Goal: Book appointment/travel/reservation

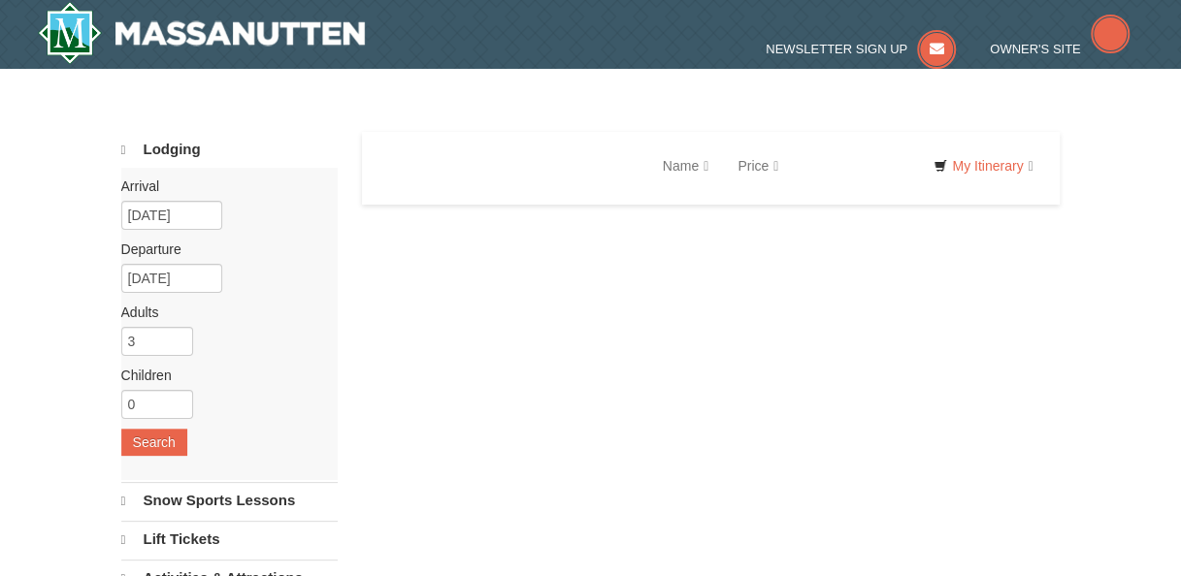
select select "9"
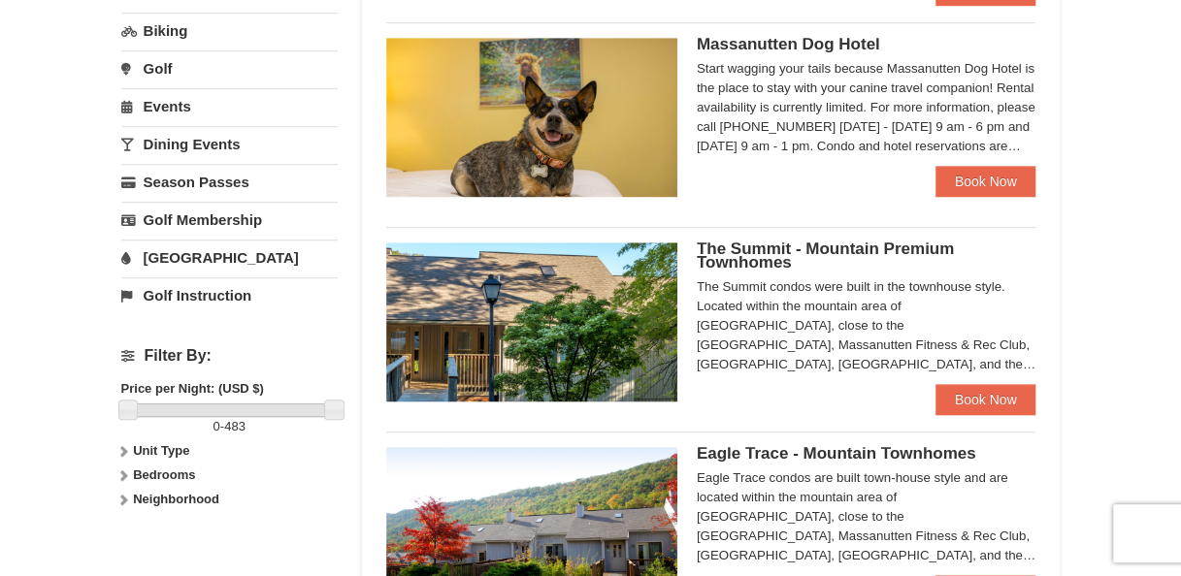
scroll to position [582, 0]
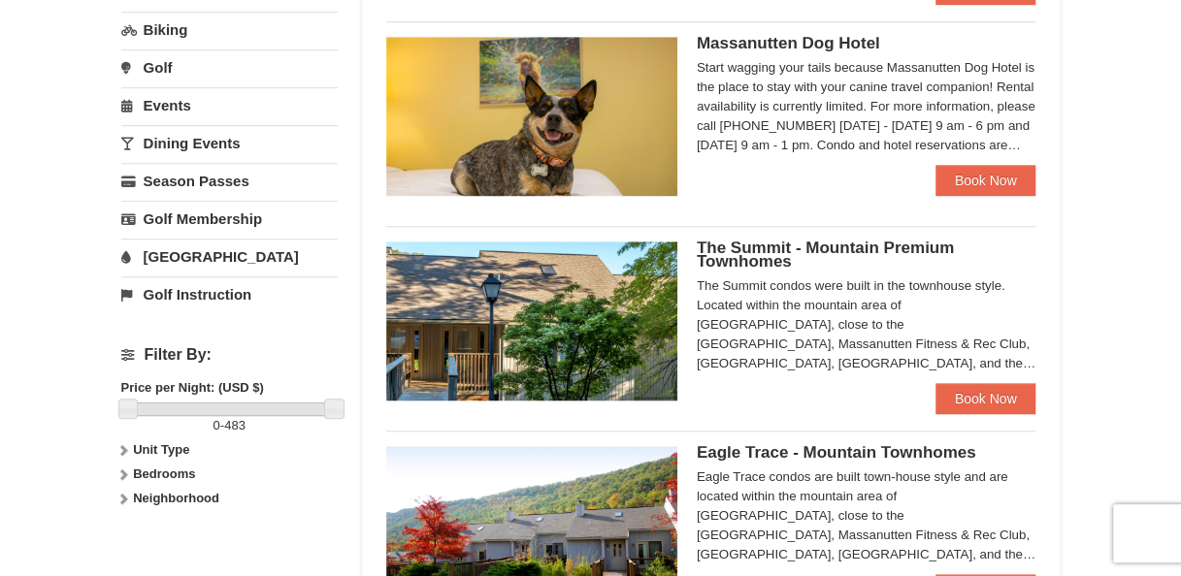
click at [821, 249] on span "The Summit - Mountain Premium Townhomes" at bounding box center [825, 255] width 257 height 32
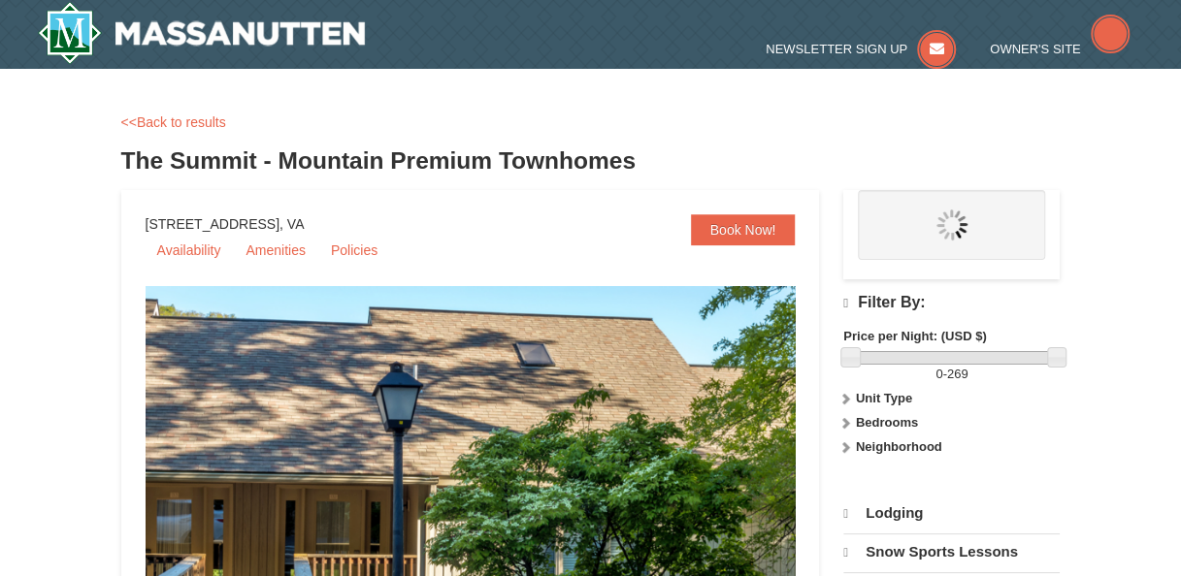
select select "9"
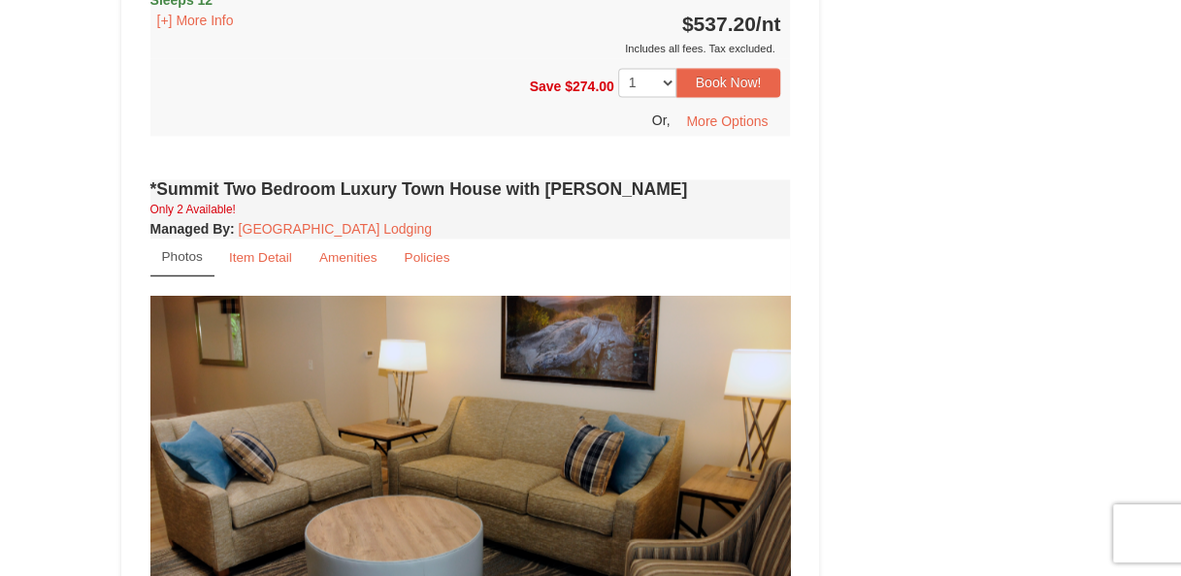
scroll to position [1455, 0]
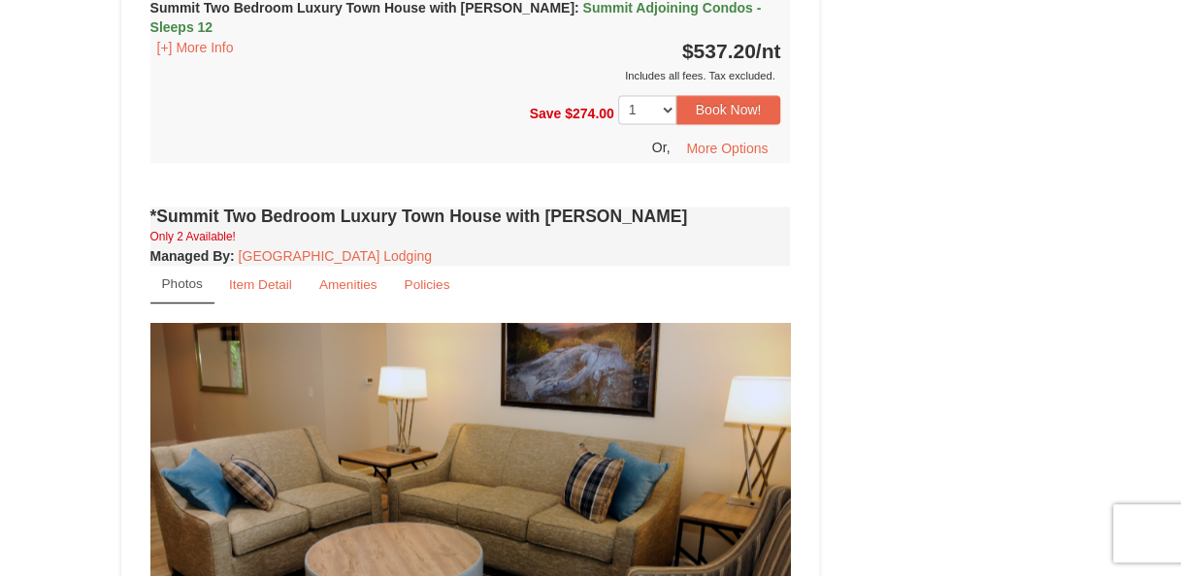
click at [183, 277] on small "Photos" at bounding box center [182, 284] width 41 height 15
click at [512, 491] on img at bounding box center [470, 497] width 640 height 350
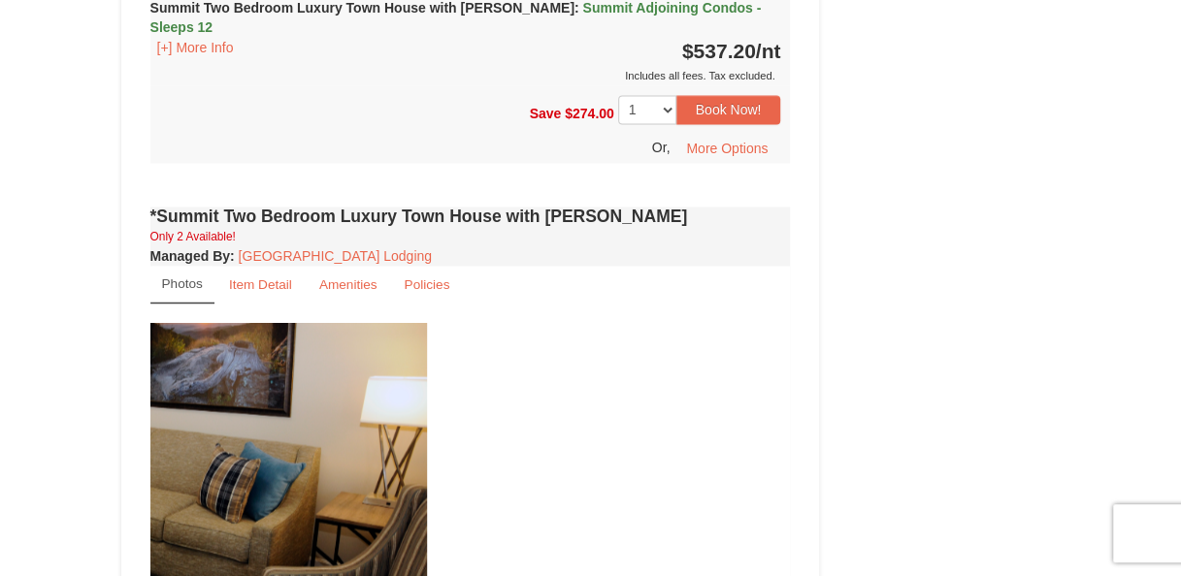
drag, startPoint x: 691, startPoint y: 497, endPoint x: 99, endPoint y: 462, distance: 592.8
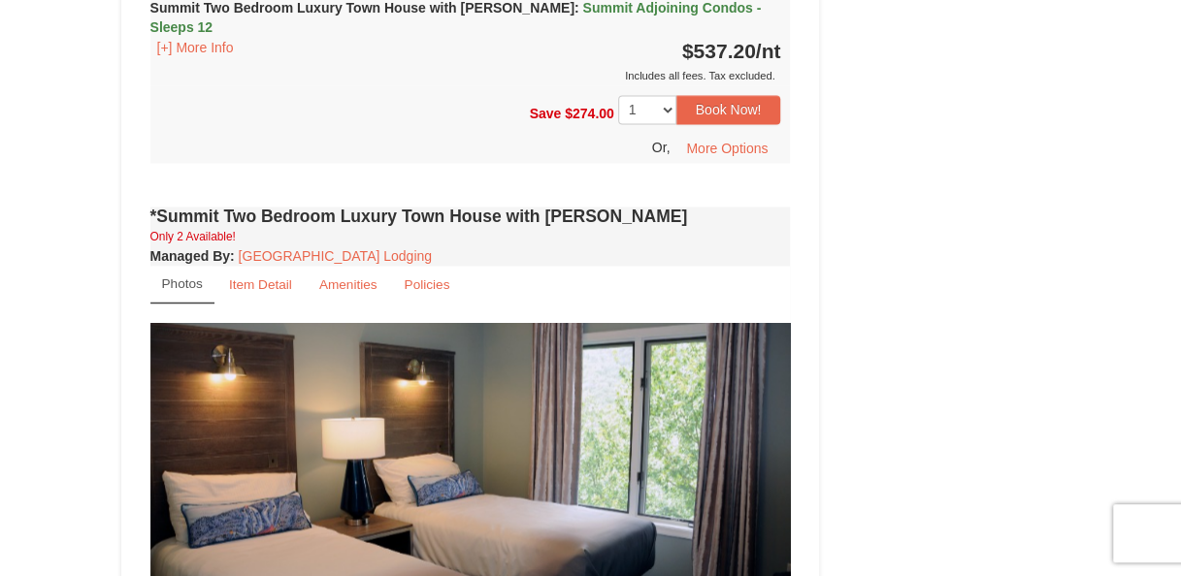
drag, startPoint x: 704, startPoint y: 483, endPoint x: 358, endPoint y: 549, distance: 352.6
click at [223, 548] on img at bounding box center [470, 497] width 640 height 350
drag, startPoint x: 722, startPoint y: 512, endPoint x: 239, endPoint y: 510, distance: 483.2
click at [239, 510] on img at bounding box center [470, 497] width 640 height 350
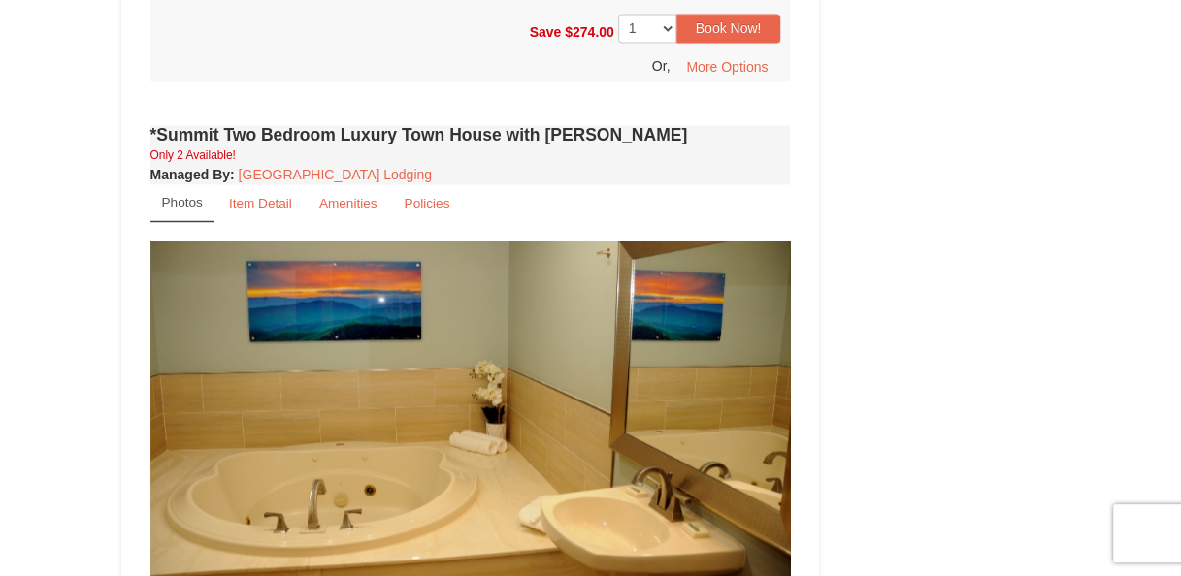
scroll to position [1649, 0]
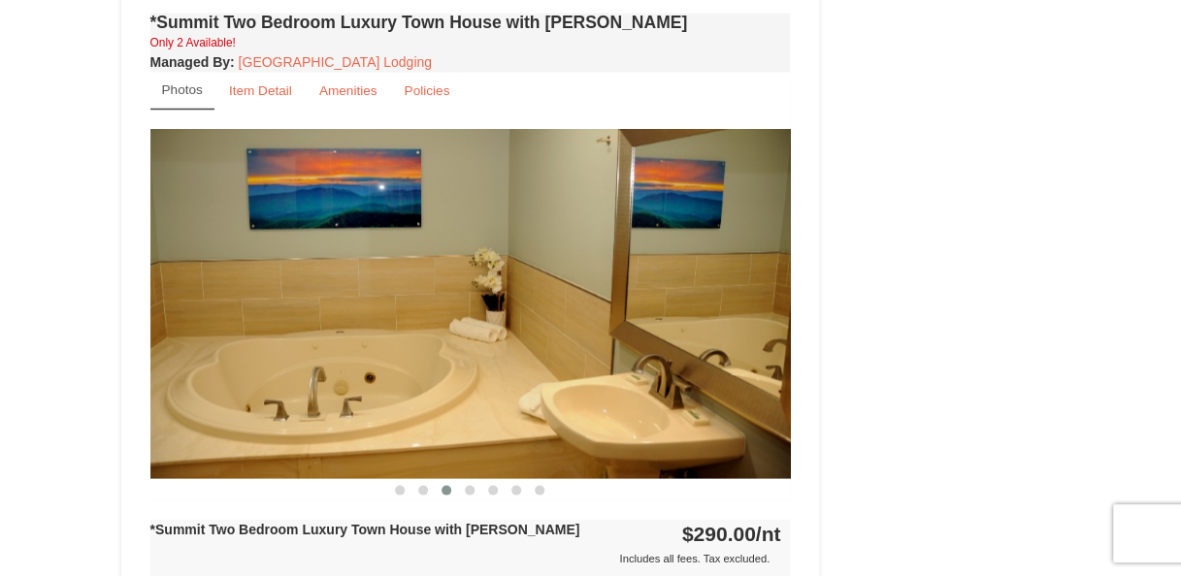
drag, startPoint x: 733, startPoint y: 410, endPoint x: 155, endPoint y: 434, distance: 578.7
click at [158, 431] on img at bounding box center [470, 303] width 640 height 350
drag, startPoint x: 702, startPoint y: 295, endPoint x: 417, endPoint y: 372, distance: 295.4
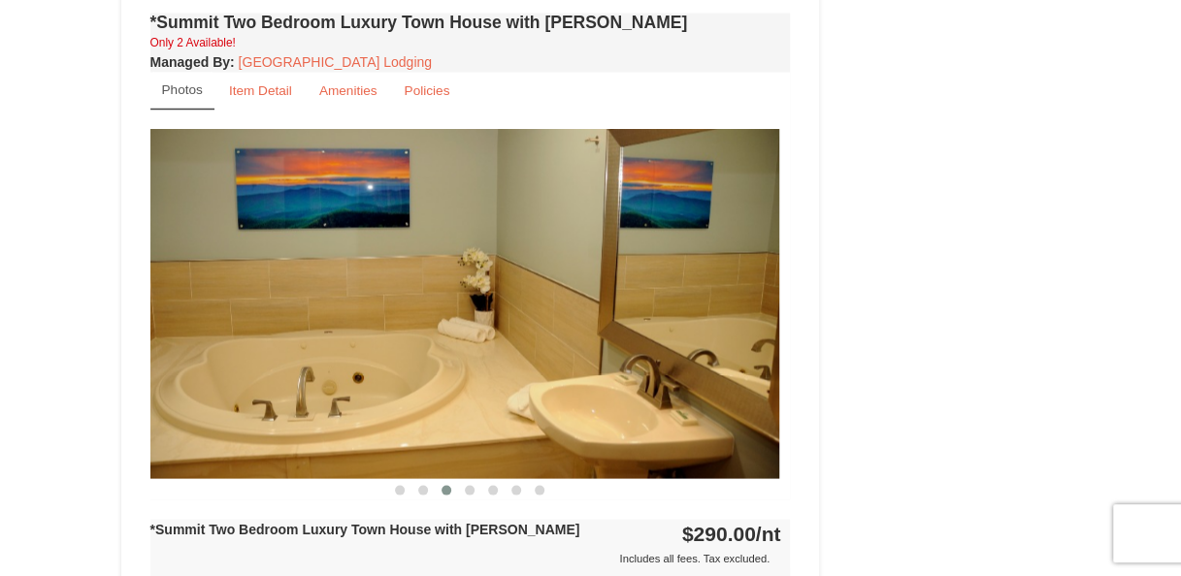
drag, startPoint x: 585, startPoint y: 377, endPoint x: 255, endPoint y: 342, distance: 331.8
click at [261, 343] on img at bounding box center [459, 303] width 640 height 350
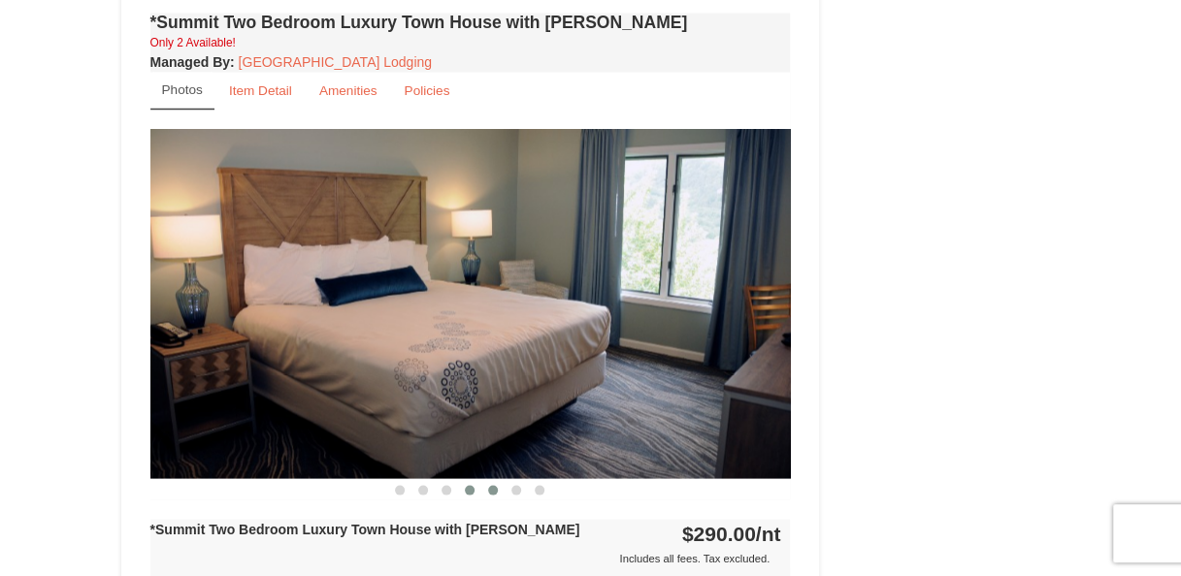
click at [493, 485] on span at bounding box center [493, 490] width 10 height 10
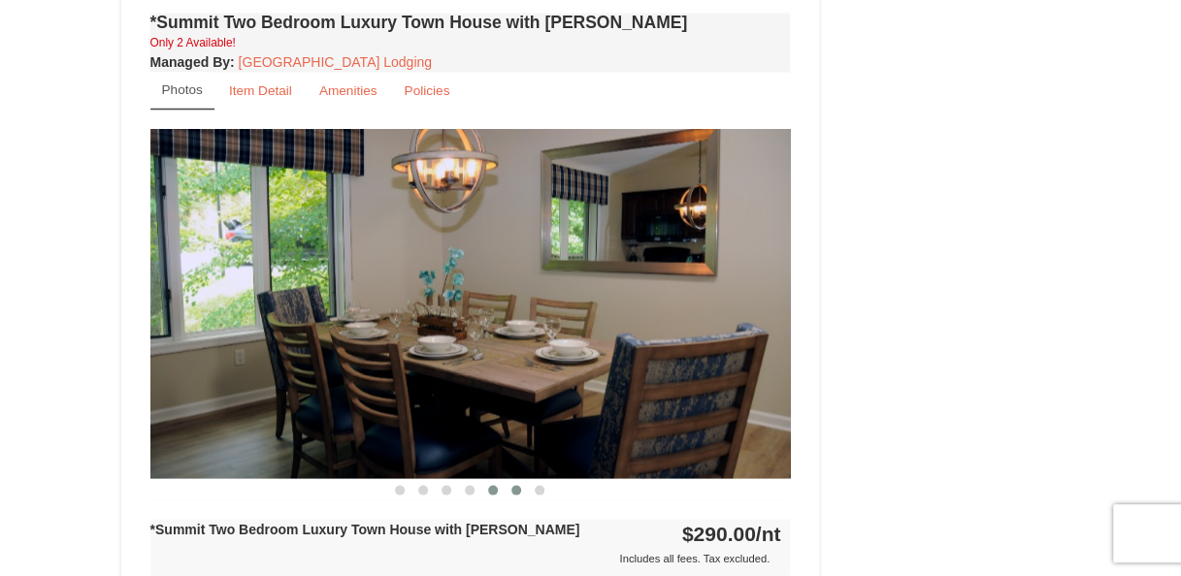
click at [518, 485] on span at bounding box center [516, 490] width 10 height 10
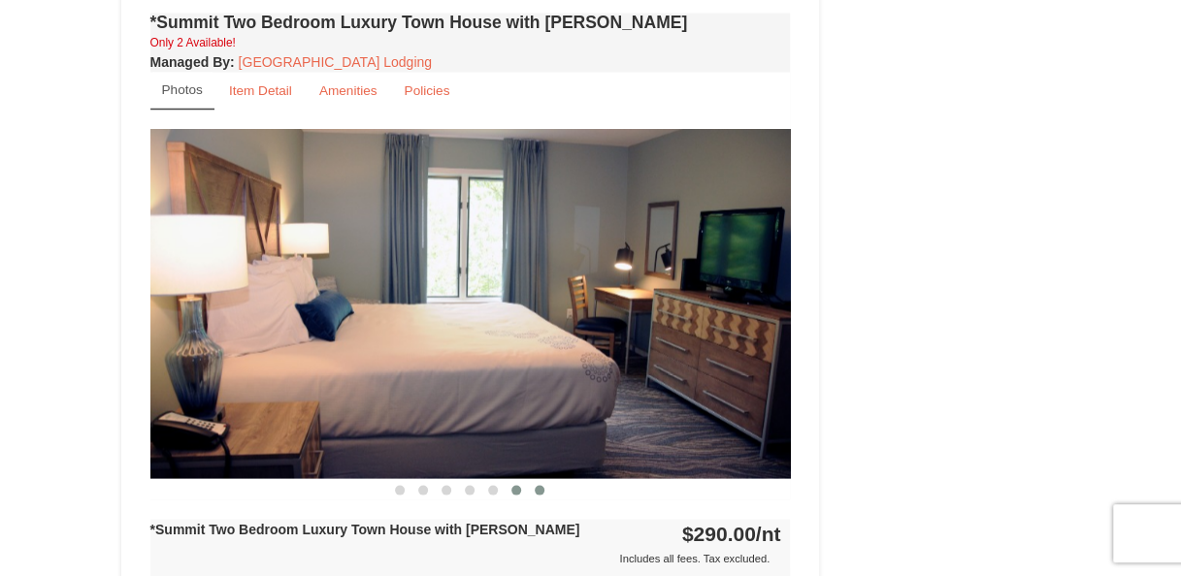
click at [543, 485] on span at bounding box center [540, 490] width 10 height 10
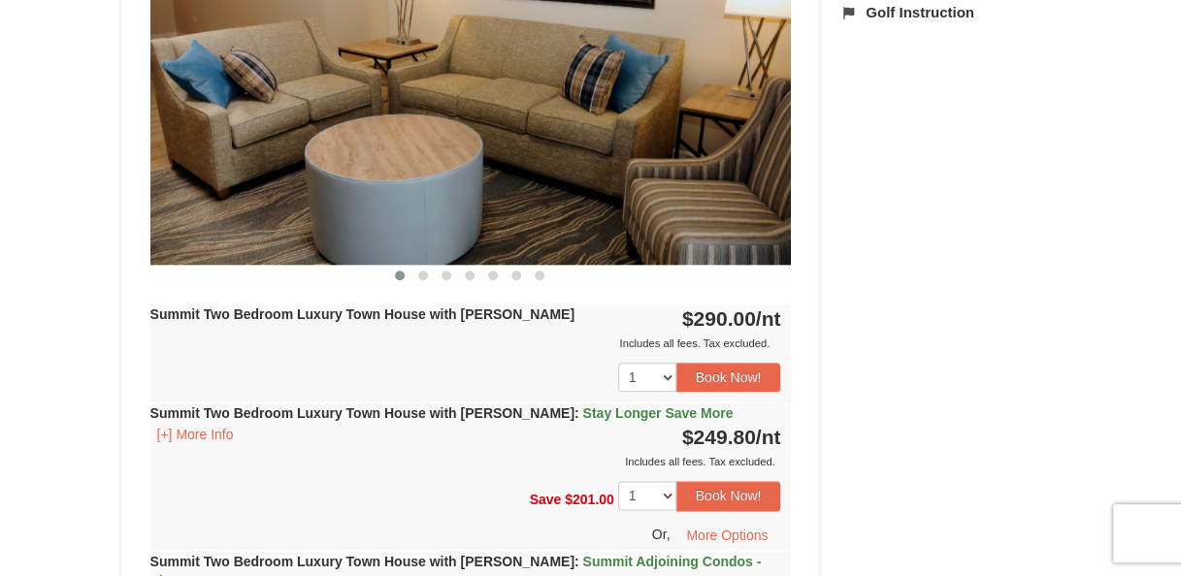
scroll to position [194, 0]
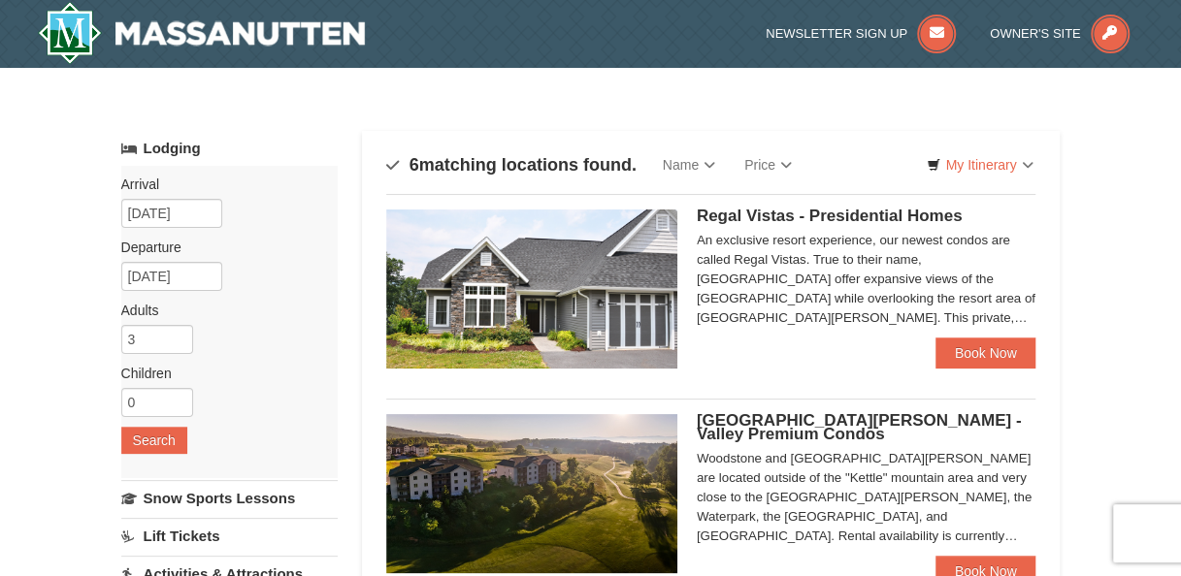
click at [616, 316] on img at bounding box center [531, 289] width 291 height 159
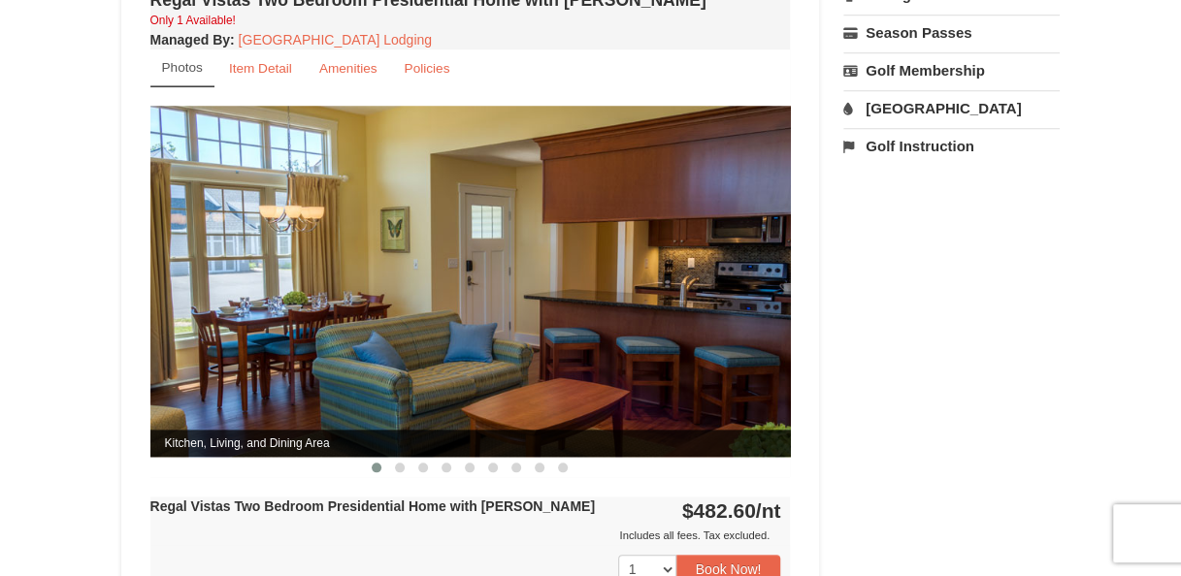
scroll to position [776, 0]
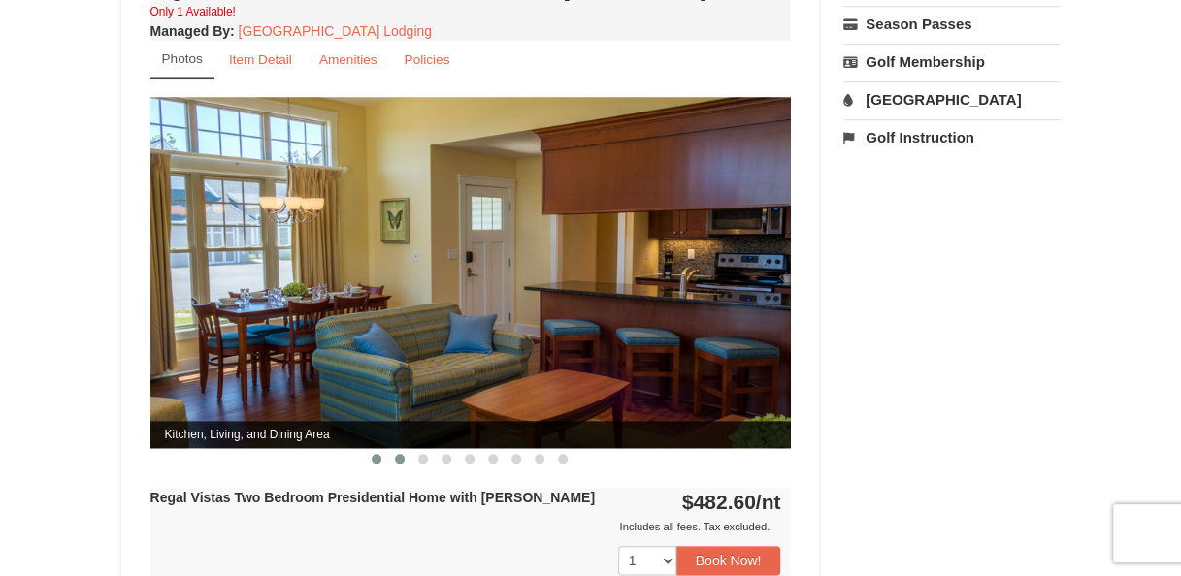
click at [400, 454] on span at bounding box center [400, 459] width 10 height 10
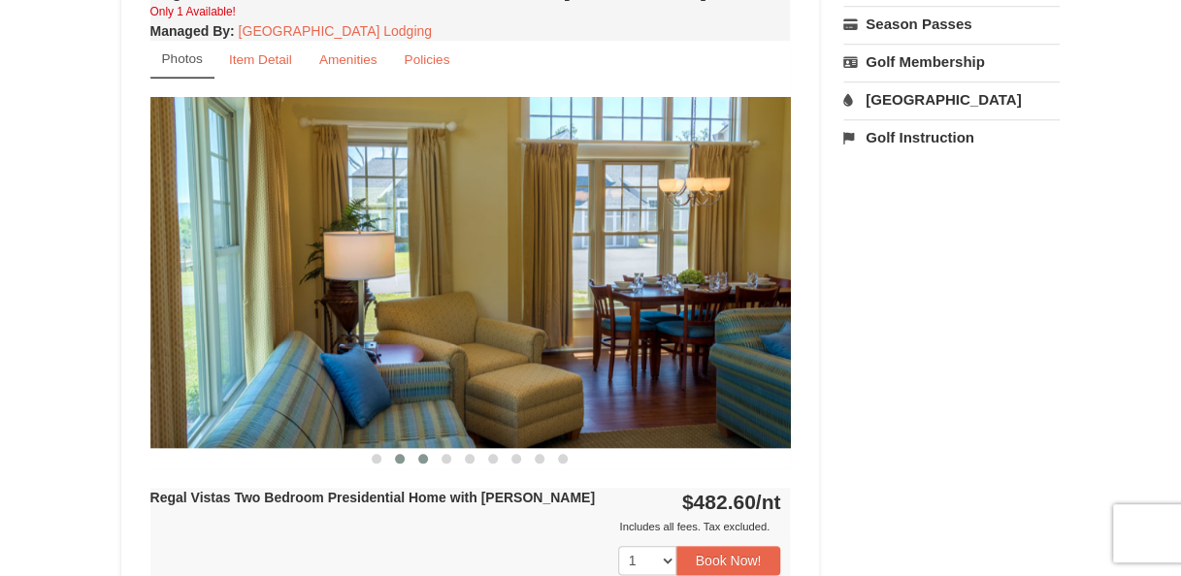
click at [421, 454] on span at bounding box center [423, 459] width 10 height 10
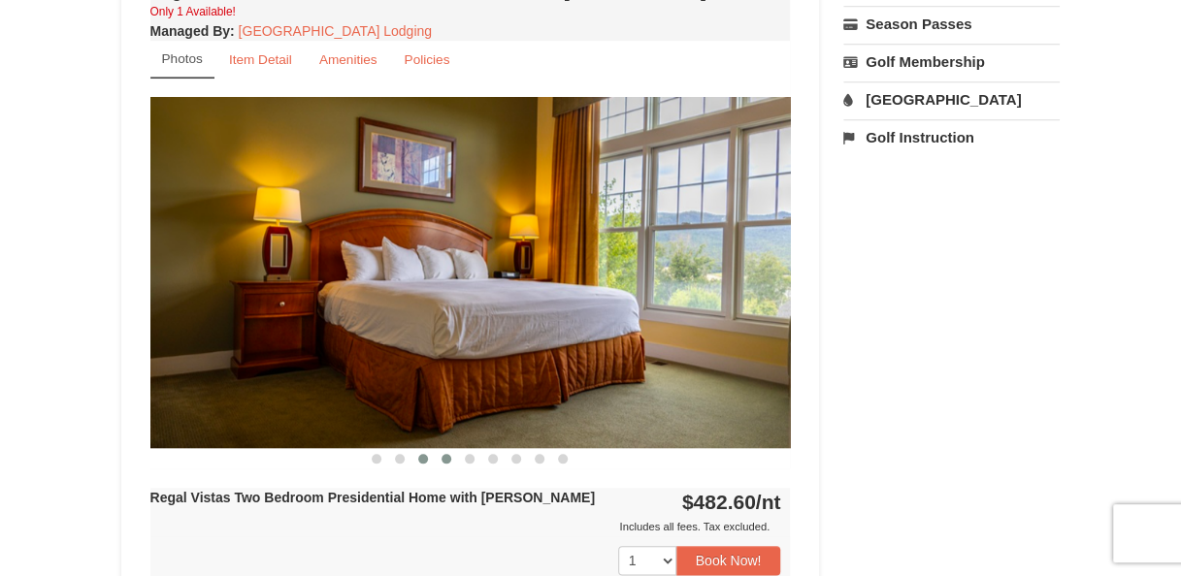
click at [451, 449] on button at bounding box center [446, 458] width 23 height 19
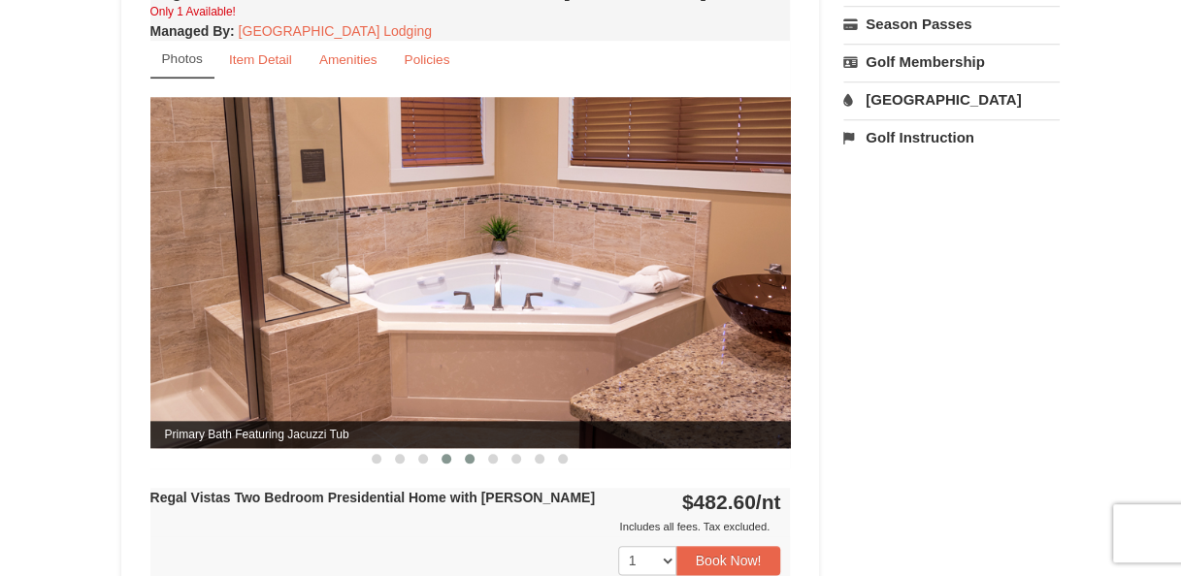
click at [468, 454] on span at bounding box center [470, 459] width 10 height 10
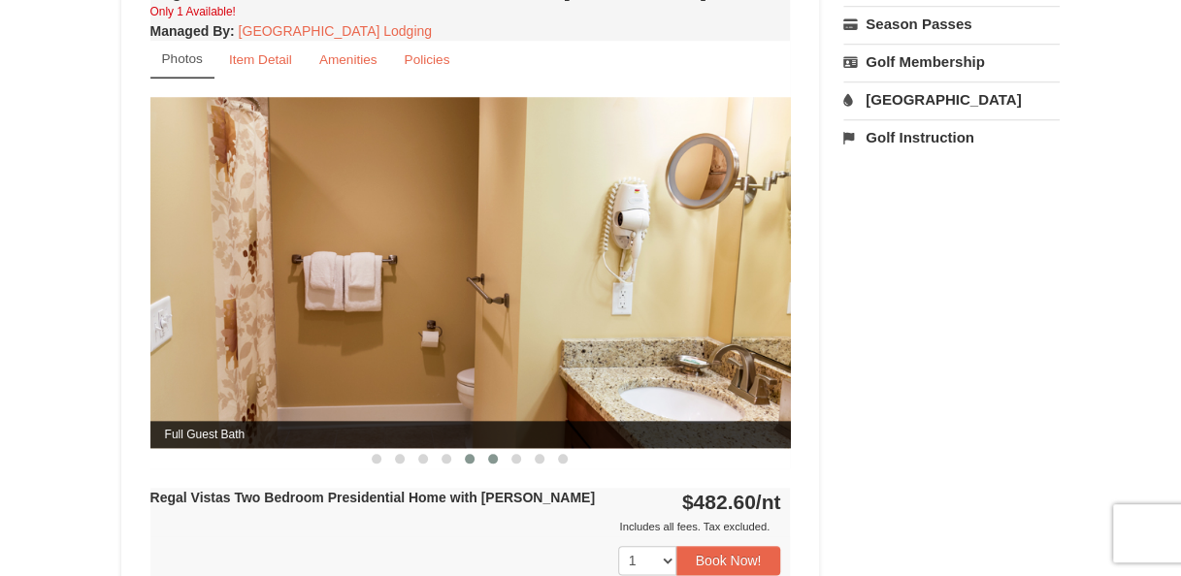
click at [491, 454] on span at bounding box center [493, 459] width 10 height 10
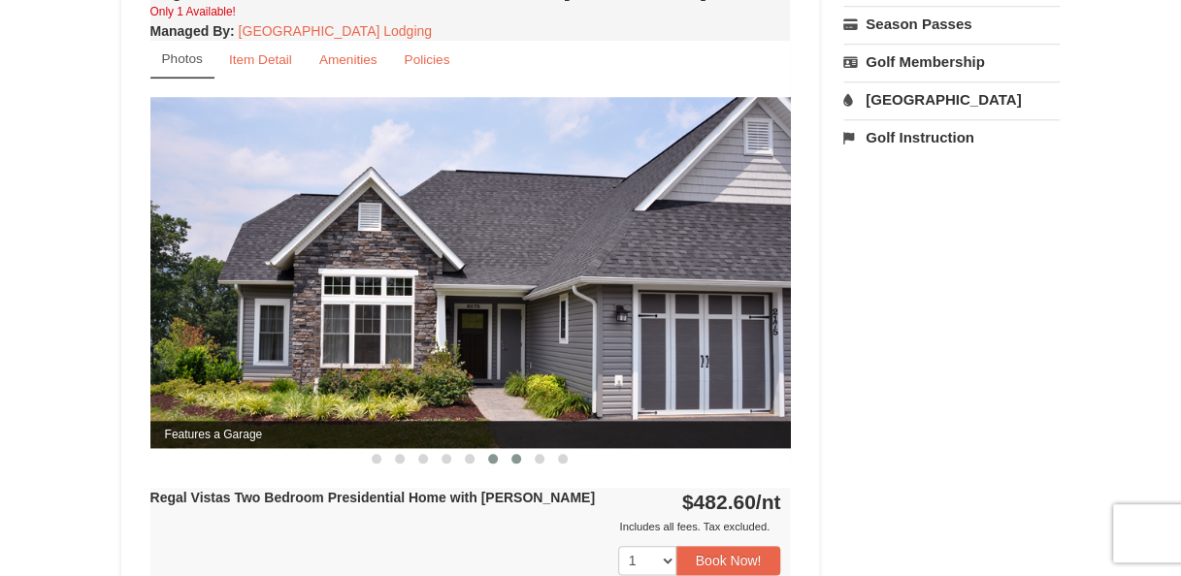
click at [518, 454] on span at bounding box center [516, 459] width 10 height 10
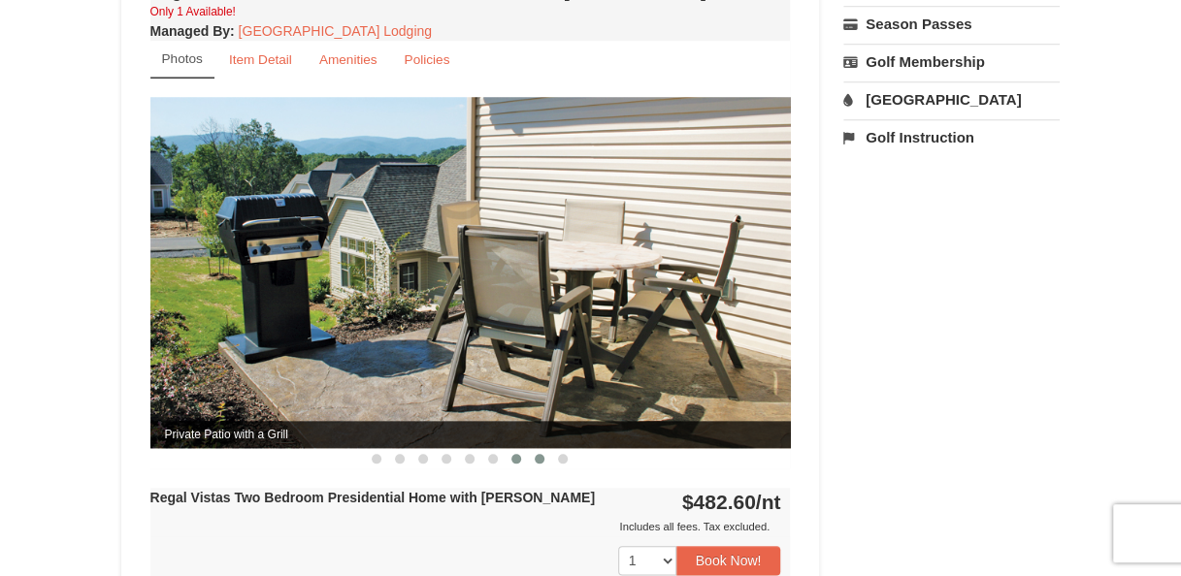
click at [537, 454] on span at bounding box center [540, 459] width 10 height 10
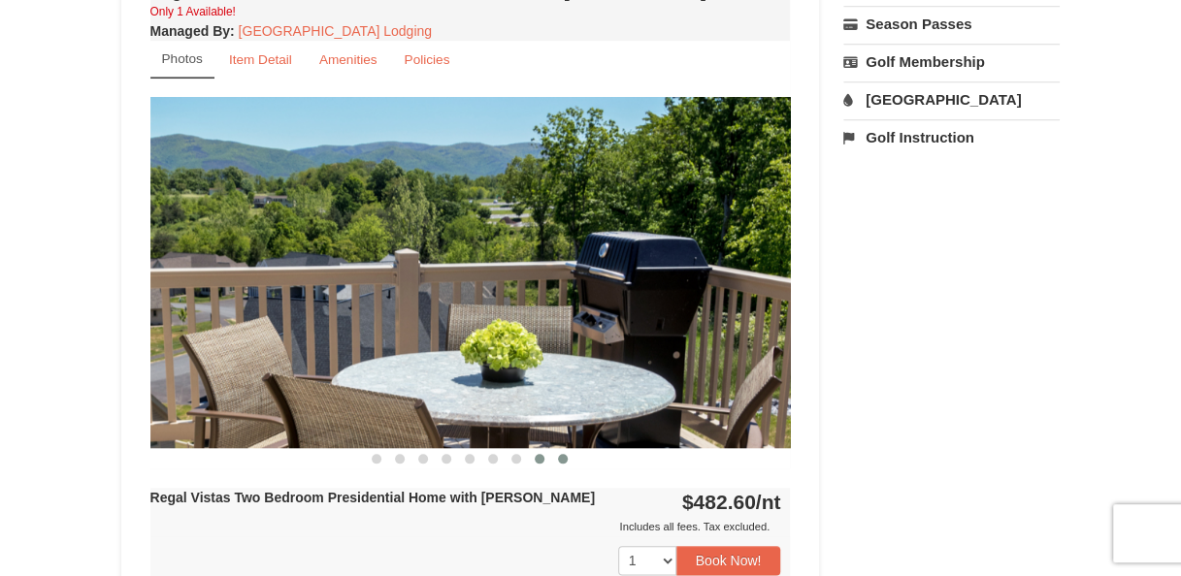
click at [564, 454] on span at bounding box center [563, 459] width 10 height 10
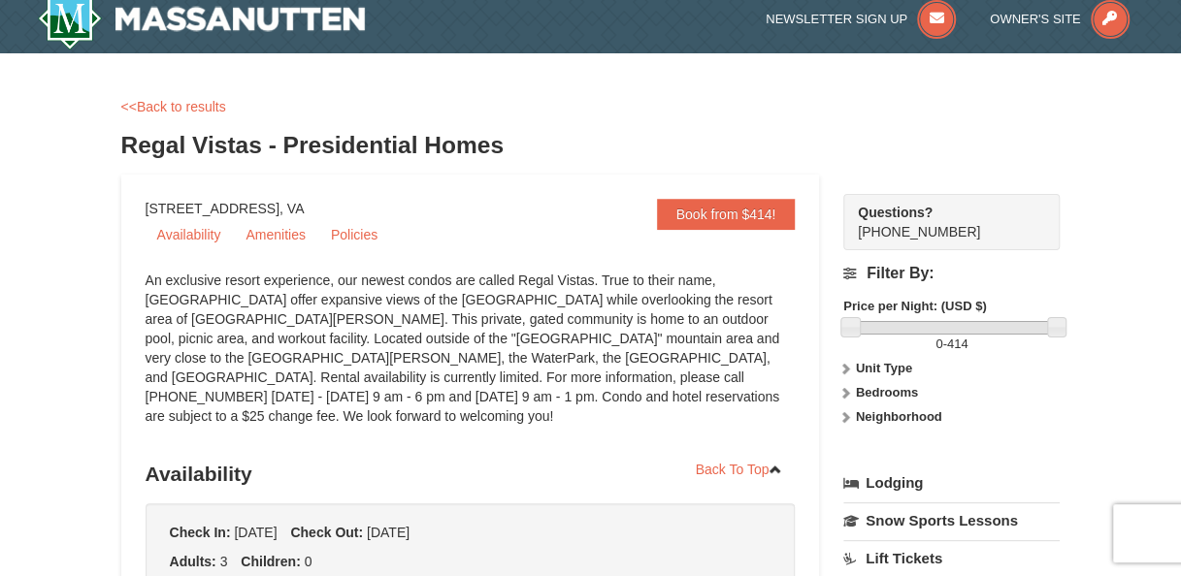
scroll to position [0, 0]
